Goal: Task Accomplishment & Management: Complete application form

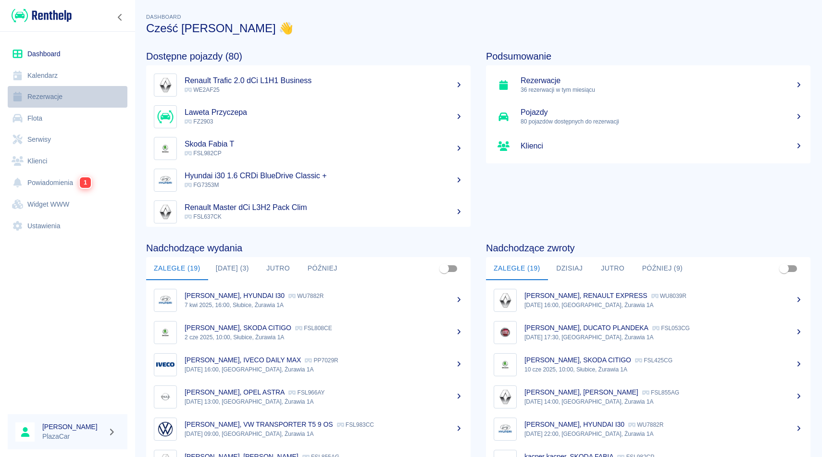
click at [40, 98] on link "Rezerwacje" at bounding box center [68, 97] width 120 height 22
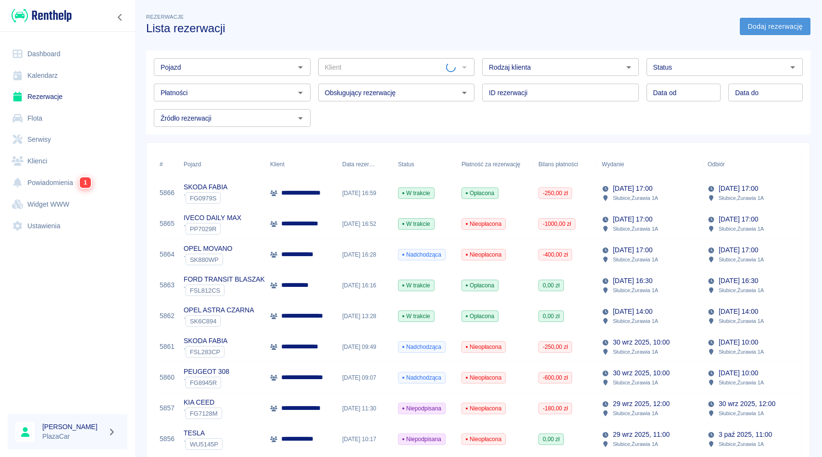
click at [779, 24] on link "Dodaj rezerwację" at bounding box center [775, 27] width 71 height 18
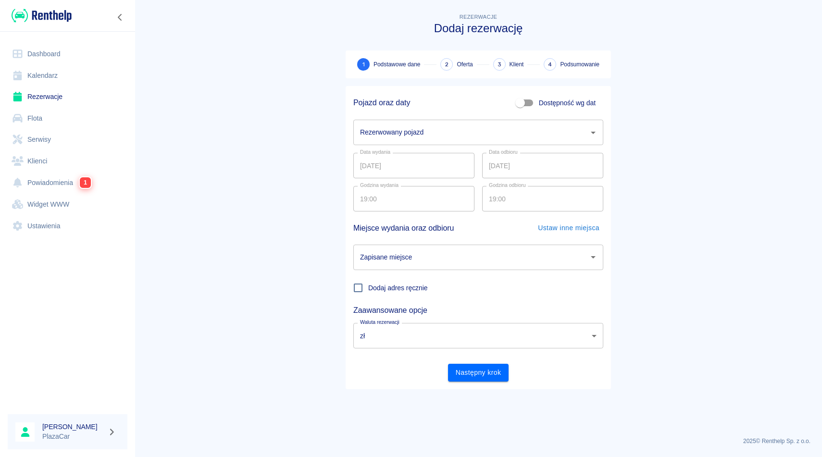
click at [478, 127] on input "Rezerwowany pojazd" at bounding box center [471, 132] width 227 height 17
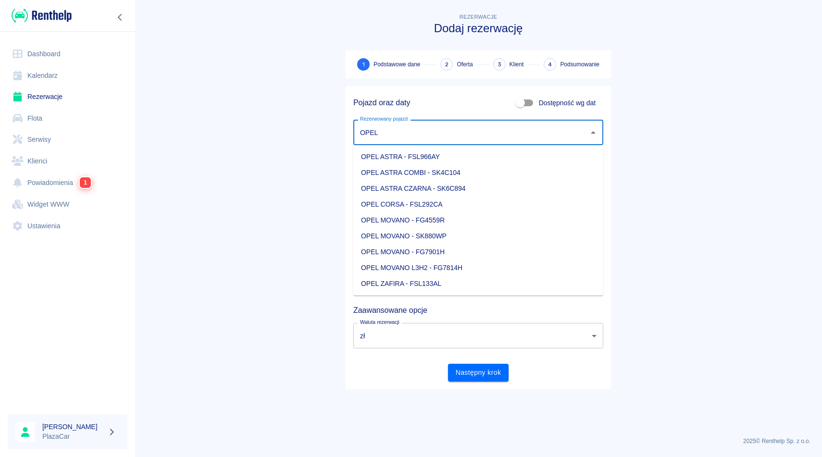
click at [499, 221] on li "OPEL MOVANO - FG4559R" at bounding box center [478, 220] width 250 height 16
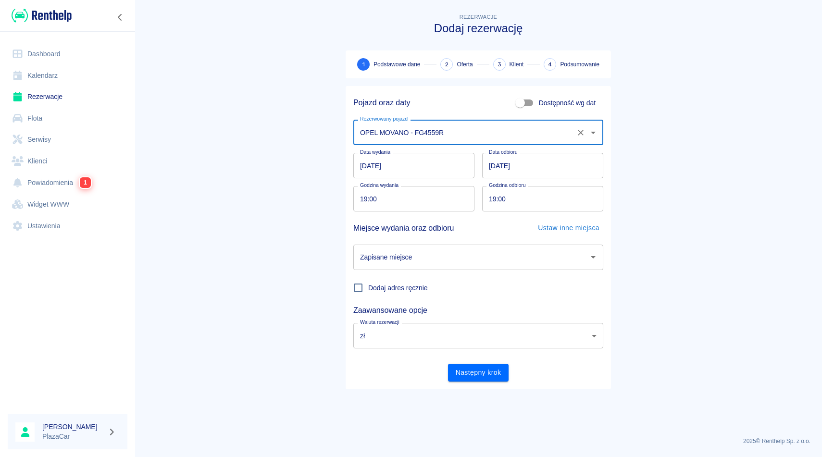
type input "OPEL MOVANO - FG4559R"
click at [462, 263] on input "Zapisane miejsce" at bounding box center [471, 257] width 227 height 17
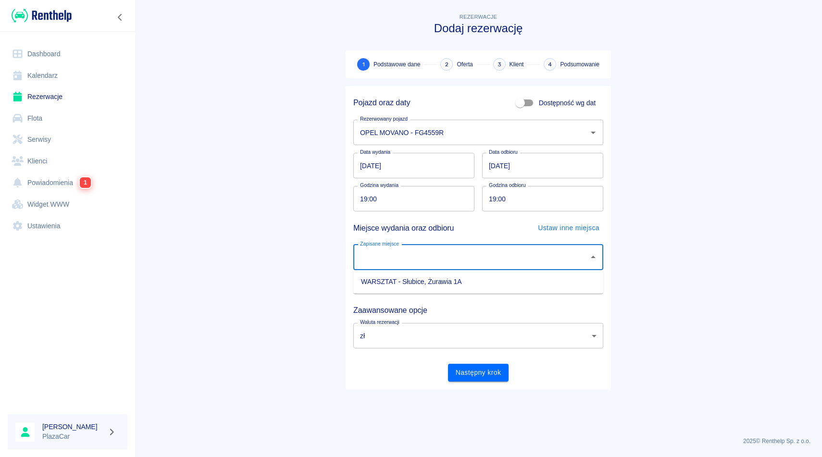
click at [460, 281] on li "WARSZTAT - Słubice, Żurawia 1A" at bounding box center [478, 282] width 250 height 16
type input "WARSZTAT - Słubice, Żurawia 1A"
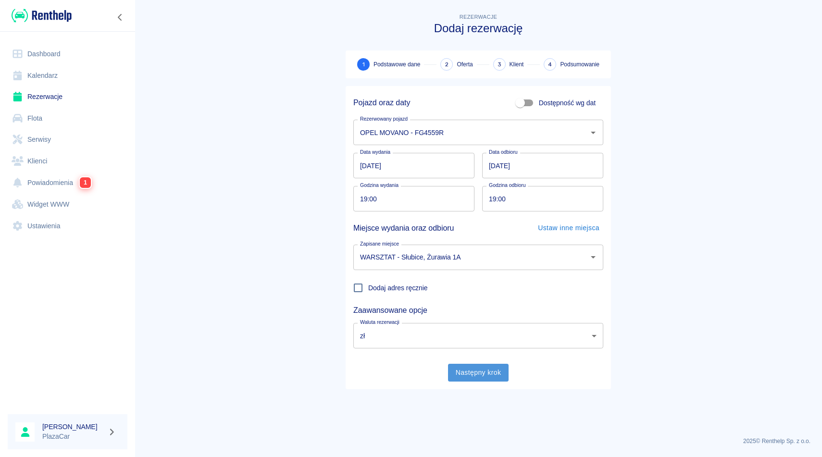
click at [477, 378] on button "Następny krok" at bounding box center [478, 373] width 61 height 18
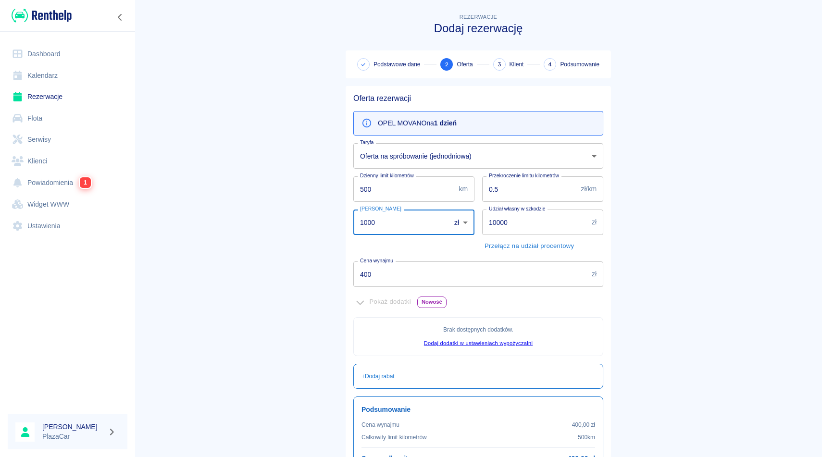
click at [366, 227] on input "1000" at bounding box center [398, 222] width 90 height 25
click at [368, 225] on input "1000" at bounding box center [398, 222] width 90 height 25
click at [384, 224] on input "1000" at bounding box center [398, 222] width 90 height 25
type input "1"
type input "0"
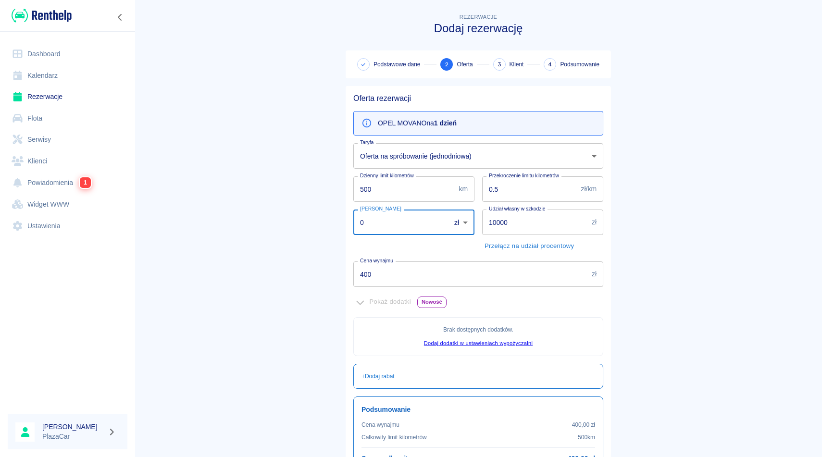
click at [311, 252] on main "Rezerwacje Dodaj rezerwację Podstawowe dane 2 Oferta 3 Klient 4 Podsumowanie Of…" at bounding box center [478, 270] width 687 height 516
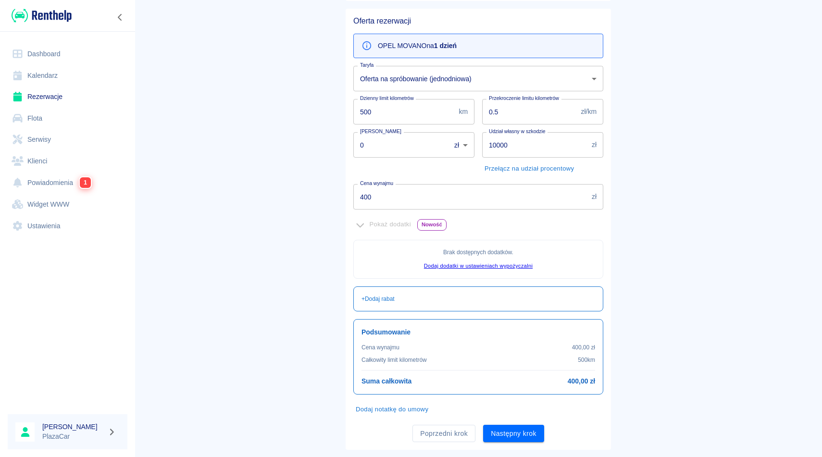
scroll to position [98, 0]
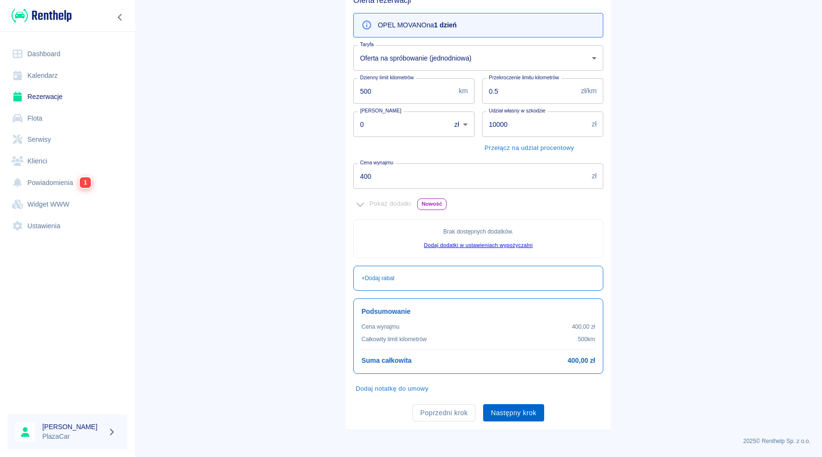
click at [526, 417] on button "Następny krok" at bounding box center [513, 413] width 61 height 18
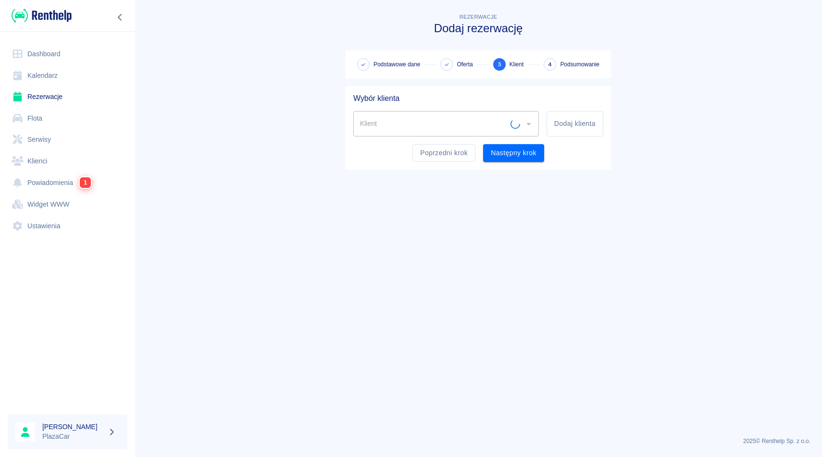
scroll to position [0, 0]
click at [375, 128] on input "Klient" at bounding box center [439, 123] width 162 height 17
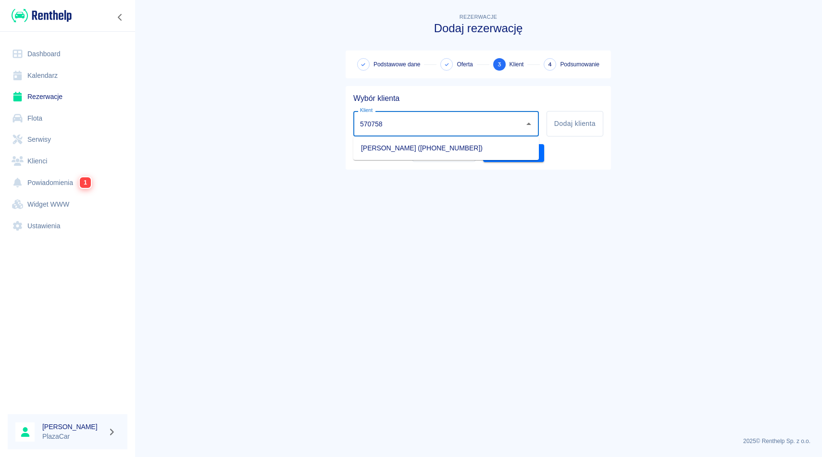
click at [422, 147] on li "[PERSON_NAME] ([PHONE_NUMBER])" at bounding box center [446, 148] width 186 height 16
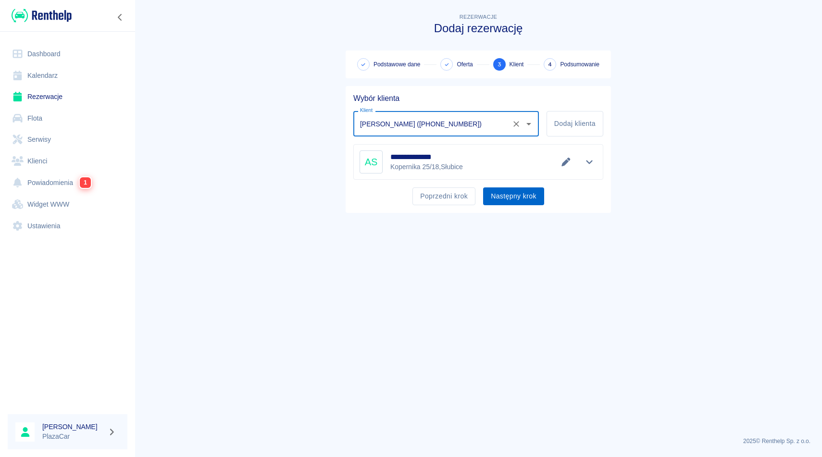
type input "[PERSON_NAME] ([PHONE_NUMBER])"
click at [505, 194] on button "Następny krok" at bounding box center [513, 196] width 61 height 18
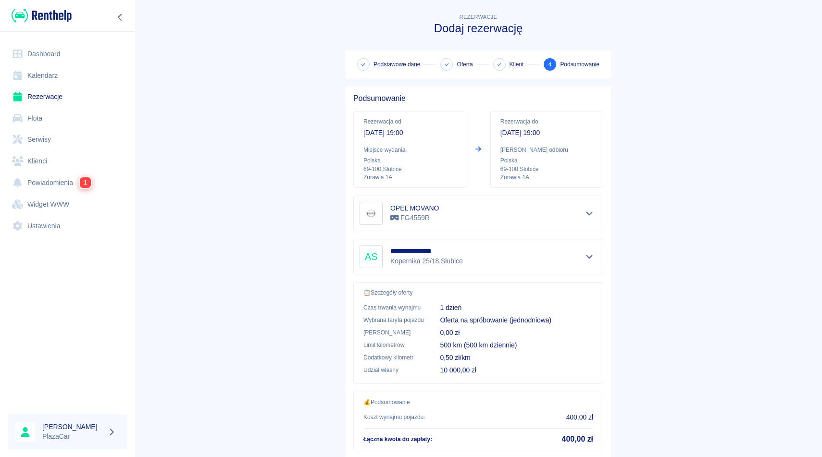
scroll to position [62, 0]
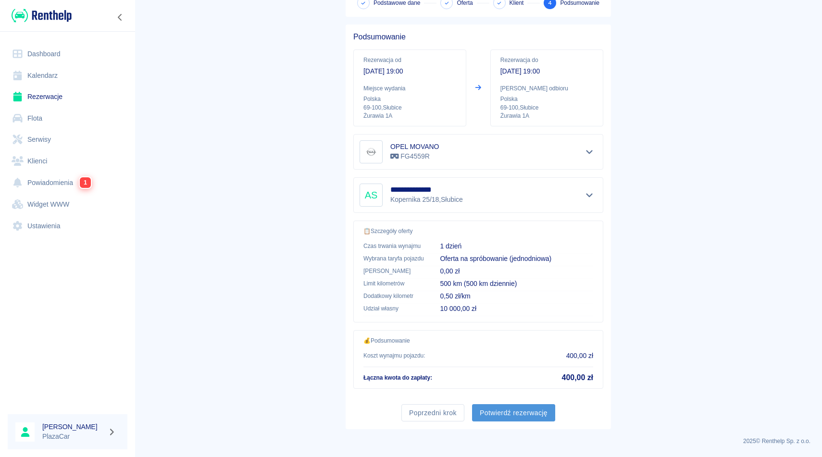
click at [515, 413] on button "Potwierdź rezerwację" at bounding box center [513, 413] width 83 height 18
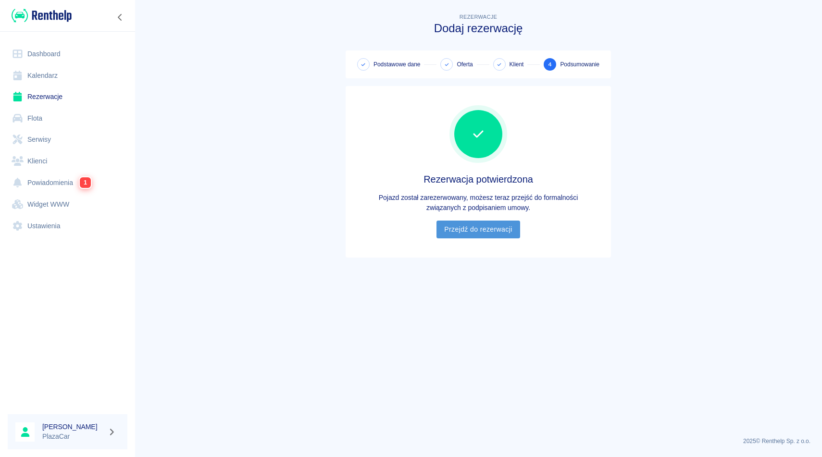
click at [473, 230] on link "Przejdź do rezerwacji" at bounding box center [477, 230] width 83 height 18
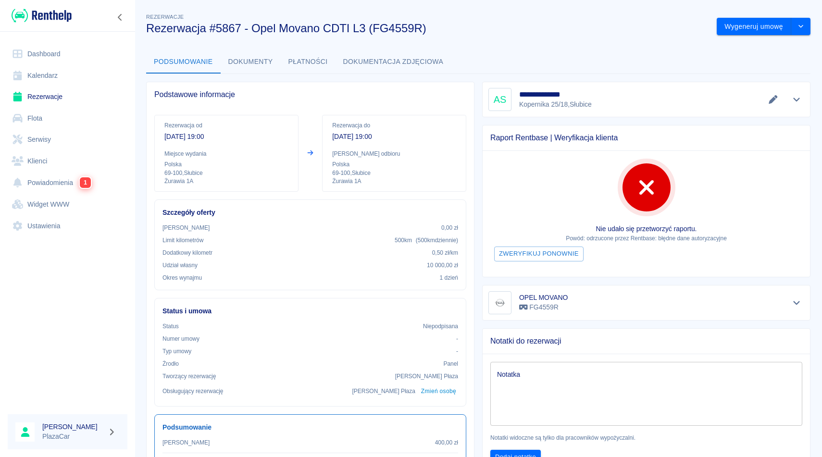
click at [795, 300] on icon "Pokaż szczegóły" at bounding box center [796, 303] width 11 height 9
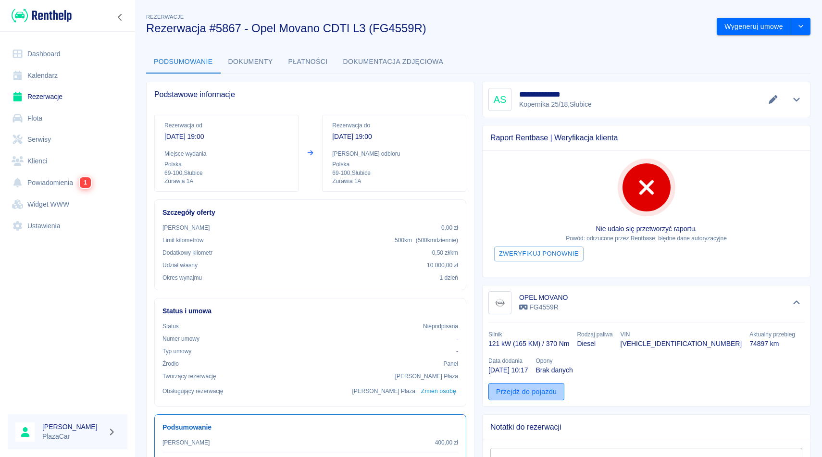
click at [552, 388] on link "Przejdź do pojazdu" at bounding box center [526, 392] width 76 height 18
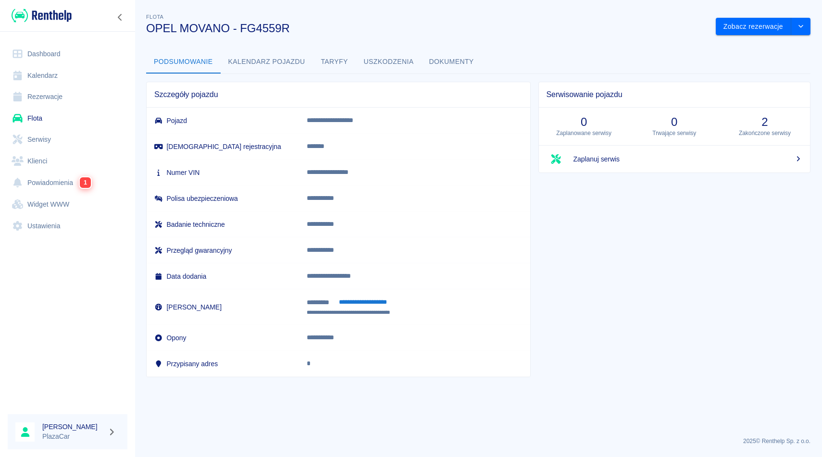
click at [462, 63] on button "Dokumenty" at bounding box center [452, 61] width 60 height 23
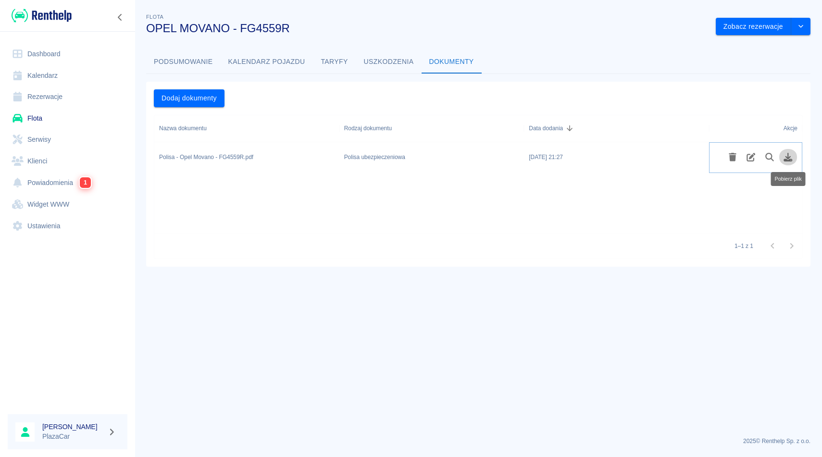
click at [784, 156] on icon "Pobierz plik" at bounding box center [788, 157] width 11 height 9
click at [62, 100] on link "Rezerwacje" at bounding box center [68, 97] width 120 height 22
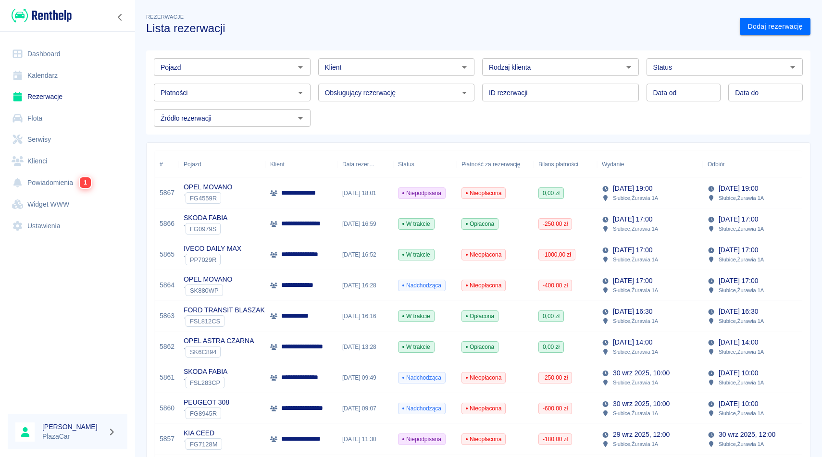
click at [324, 195] on p "**********" at bounding box center [304, 193] width 47 height 10
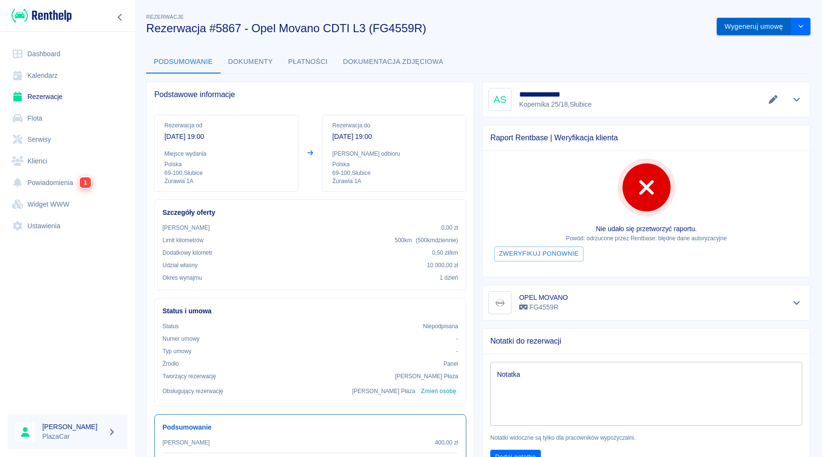
click at [748, 31] on button "Wygeneruj umowę" at bounding box center [754, 27] width 75 height 18
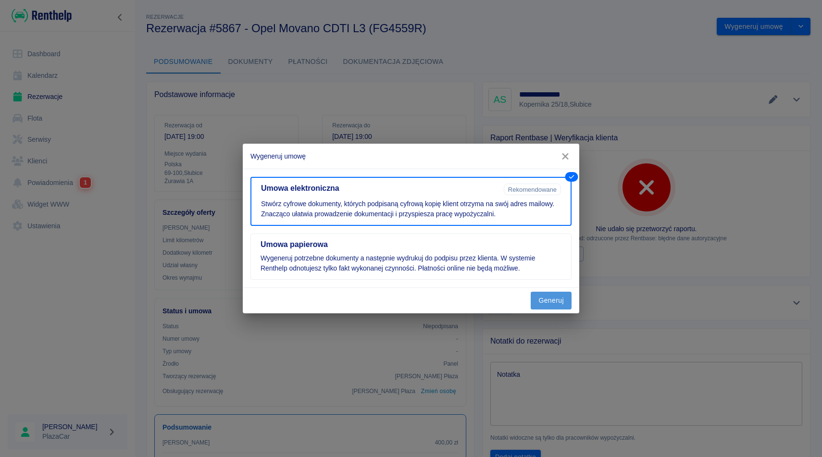
click at [555, 300] on button "Generuj" at bounding box center [551, 301] width 41 height 18
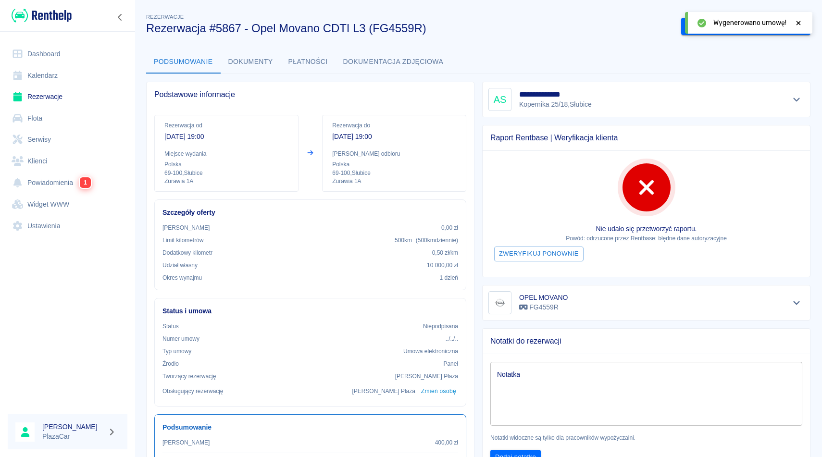
click at [802, 24] on icon at bounding box center [798, 23] width 9 height 7
click at [746, 22] on button "Podpisz umowę elektroniczną" at bounding box center [736, 27] width 110 height 18
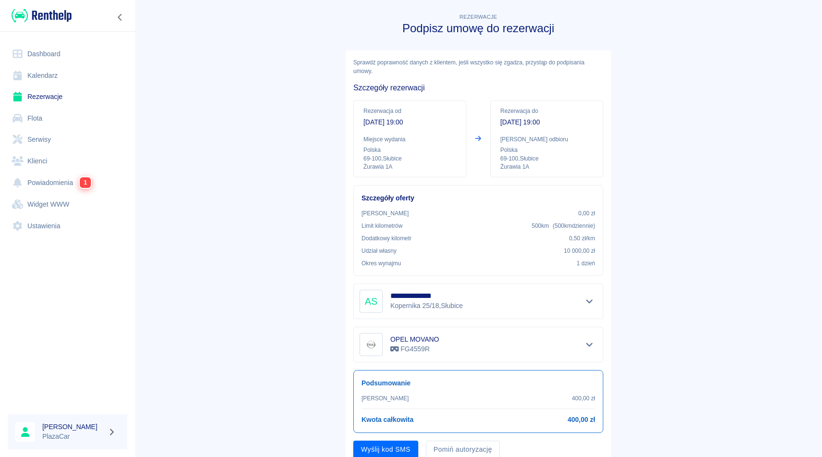
scroll to position [37, 0]
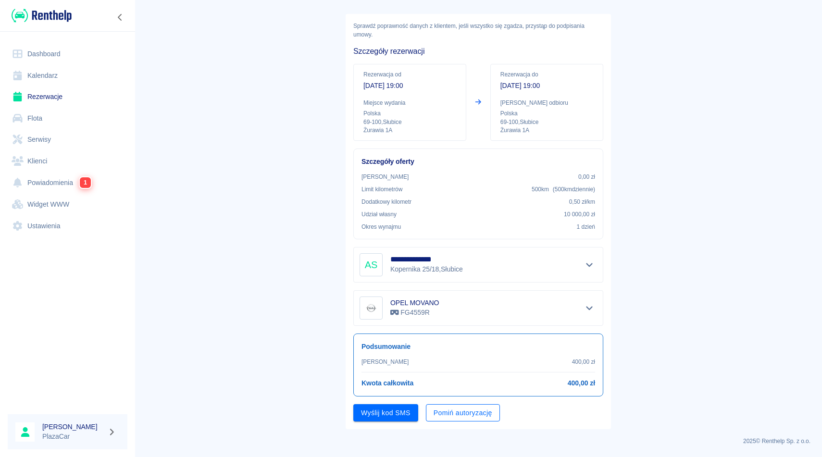
click at [460, 417] on button "Pomiń autoryzację" at bounding box center [463, 413] width 74 height 18
click at [394, 414] on button "Podpisz umowę" at bounding box center [385, 413] width 65 height 18
